Goal: Navigation & Orientation: Find specific page/section

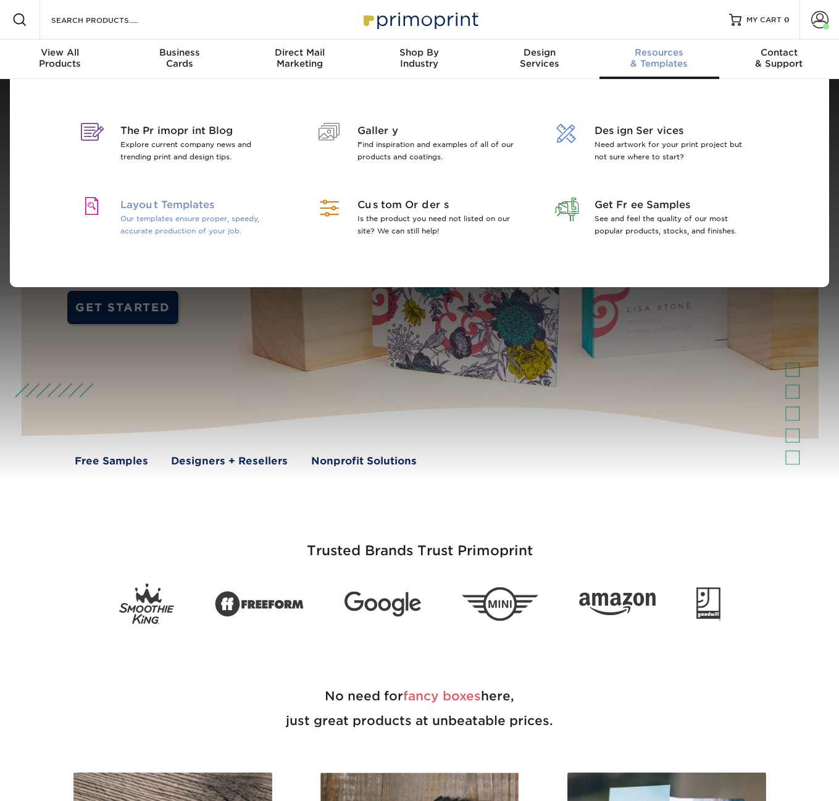
click at [242, 232] on p "Our templates ensure proper, speedy, accurate production of your job." at bounding box center [200, 224] width 160 height 25
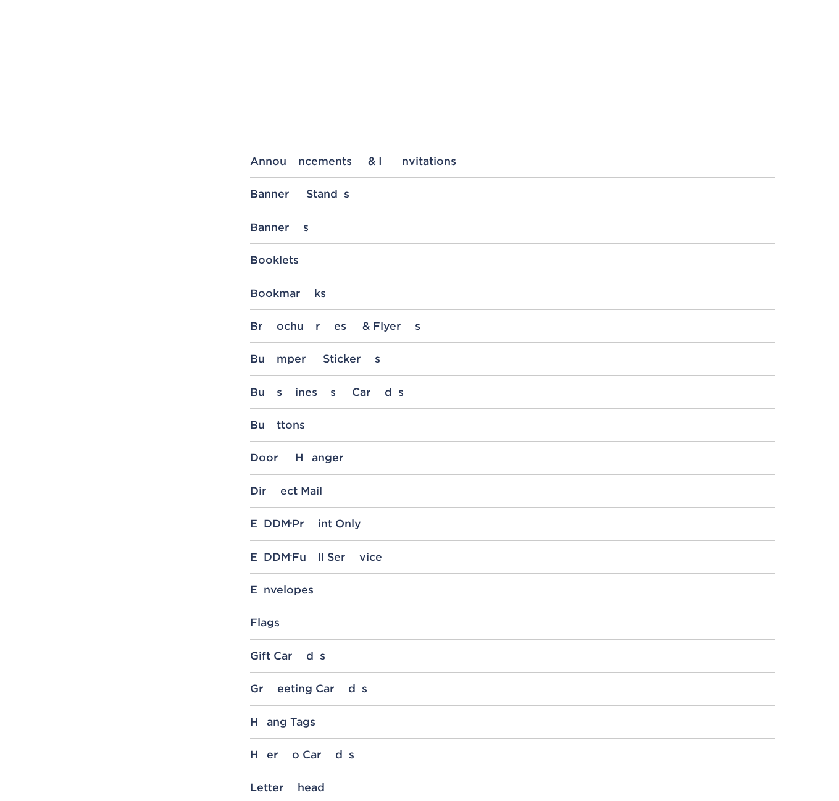
scroll to position [487, 0]
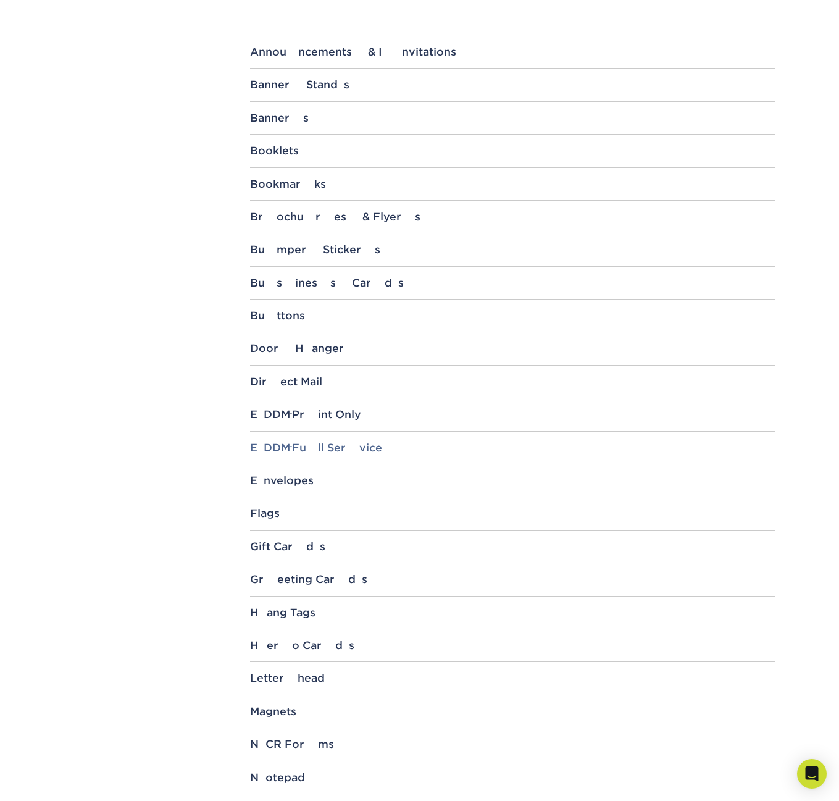
click at [341, 447] on div "EDDM ® Full Service" at bounding box center [513, 448] width 526 height 12
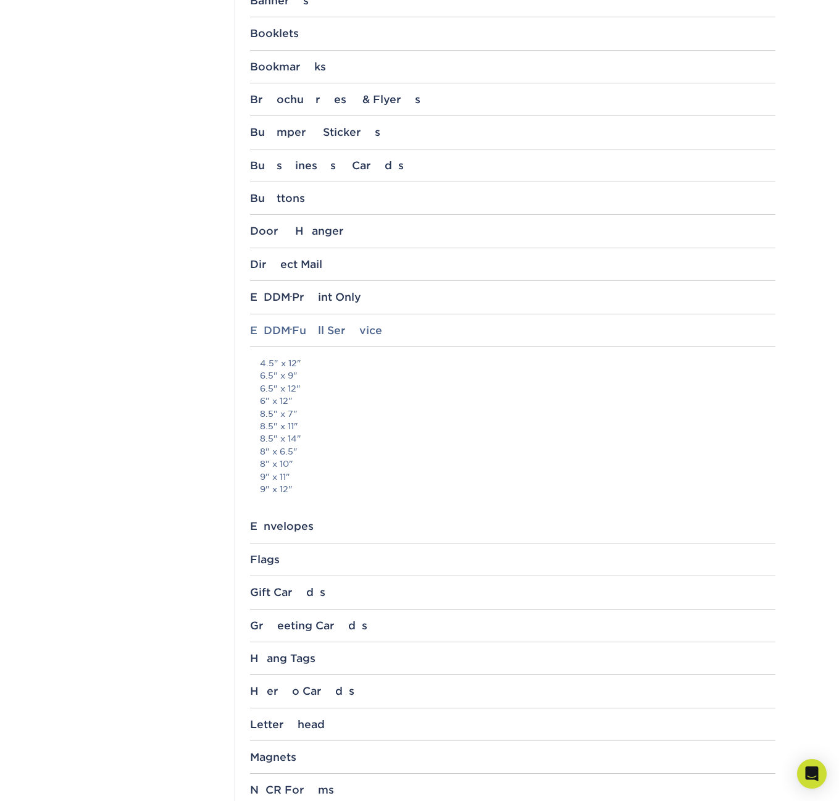
scroll to position [614, 0]
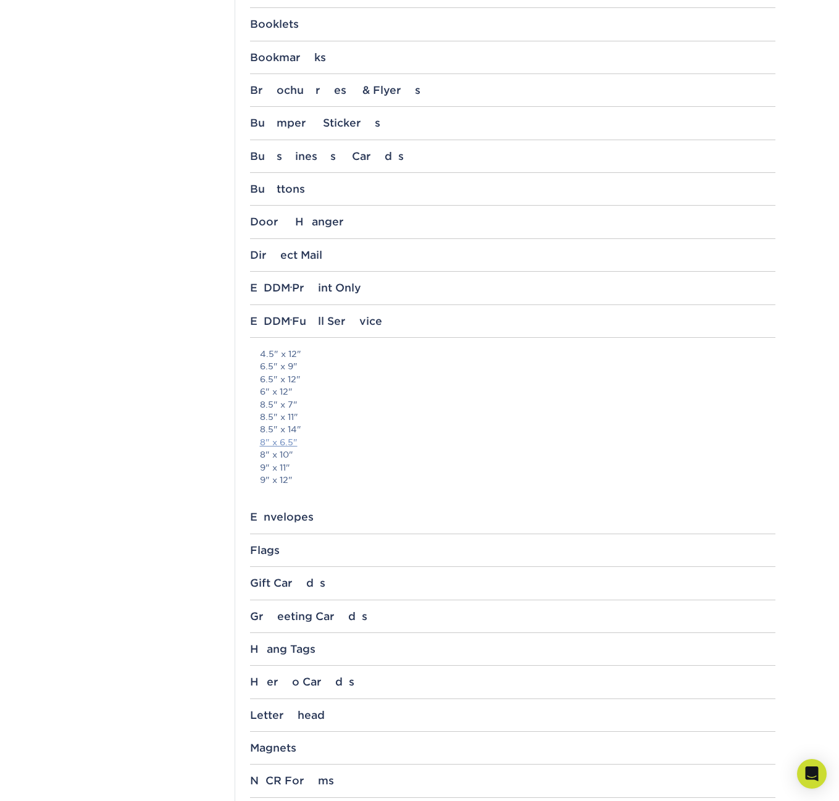
click at [285, 442] on link "8" x 6.5"" at bounding box center [279, 442] width 38 height 10
